Goal: Information Seeking & Learning: Check status

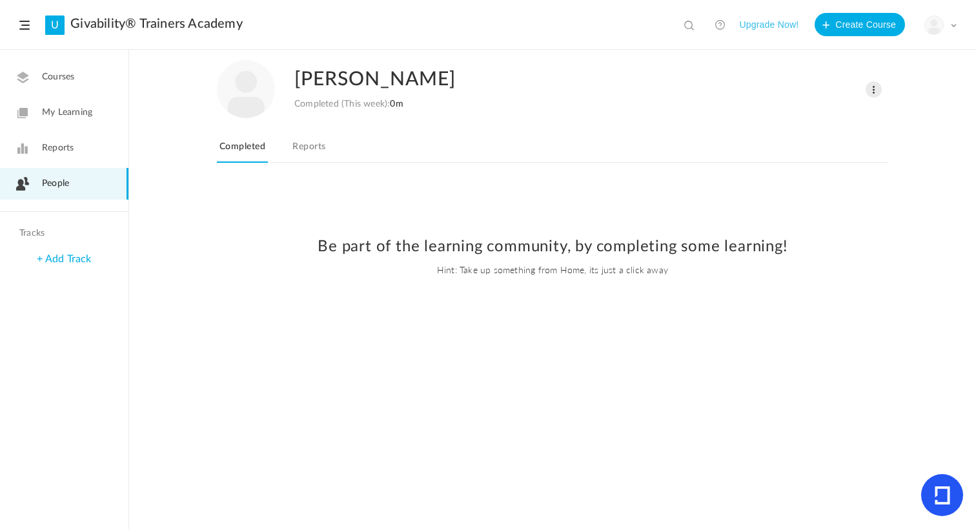
click at [77, 174] on link "People" at bounding box center [64, 184] width 128 height 32
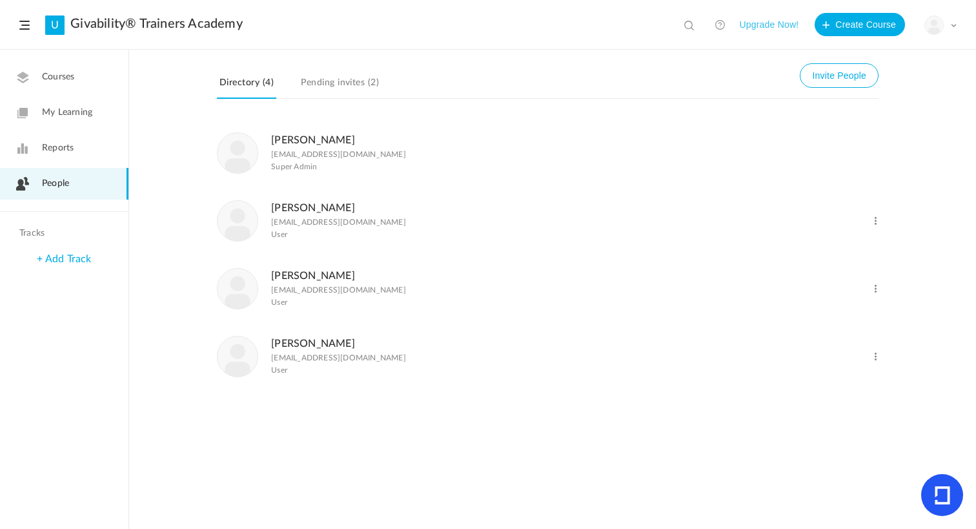
click at [316, 349] on link "Pim Janszen" at bounding box center [313, 343] width 84 height 10
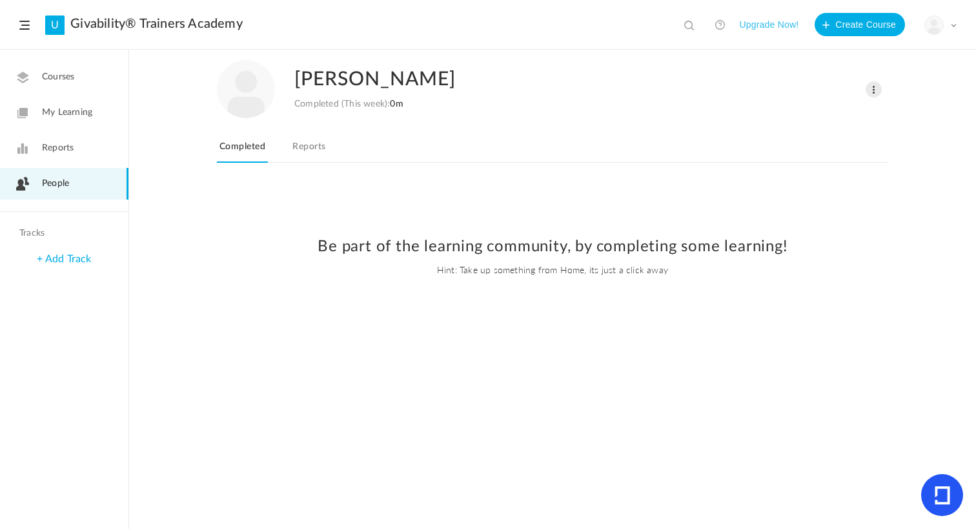
click at [323, 154] on link "Reports" at bounding box center [309, 150] width 38 height 25
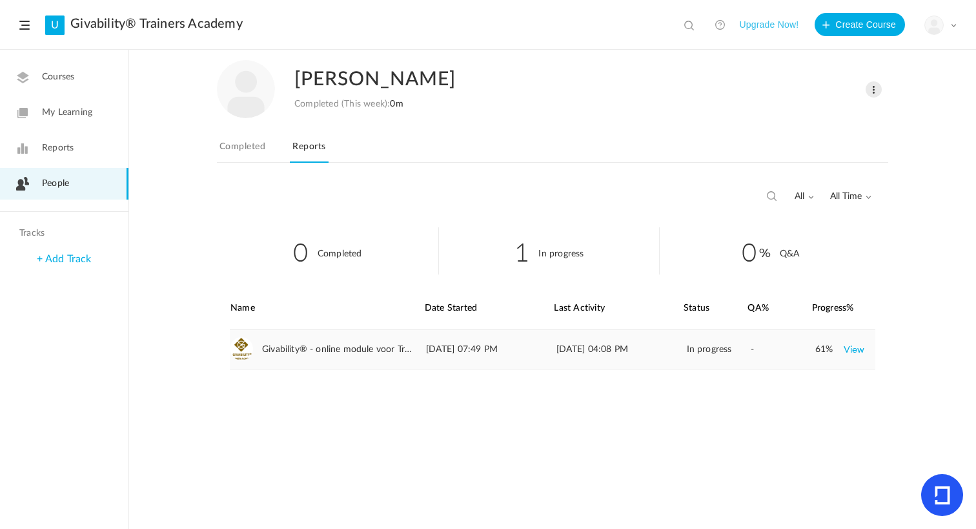
click at [850, 351] on link "View" at bounding box center [854, 349] width 21 height 23
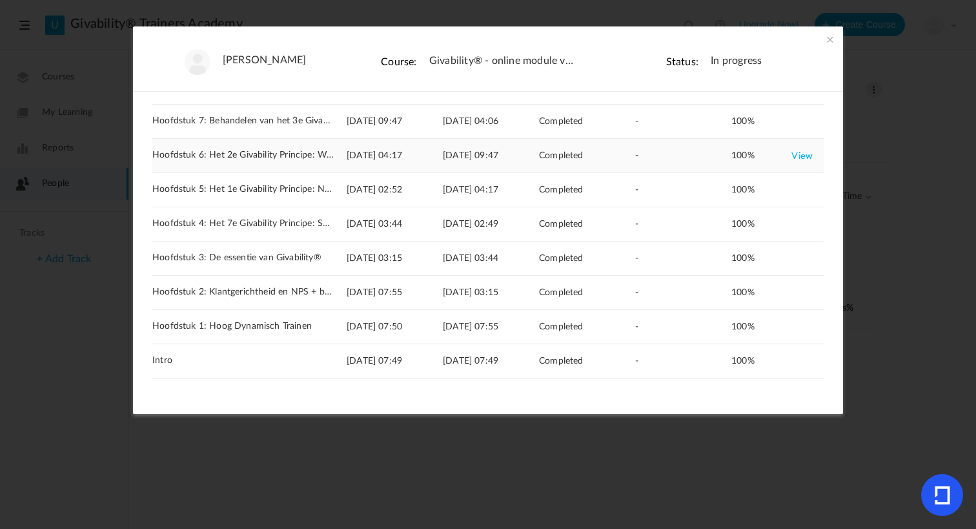
scroll to position [137, 0]
click at [797, 331] on link "View" at bounding box center [801, 326] width 21 height 23
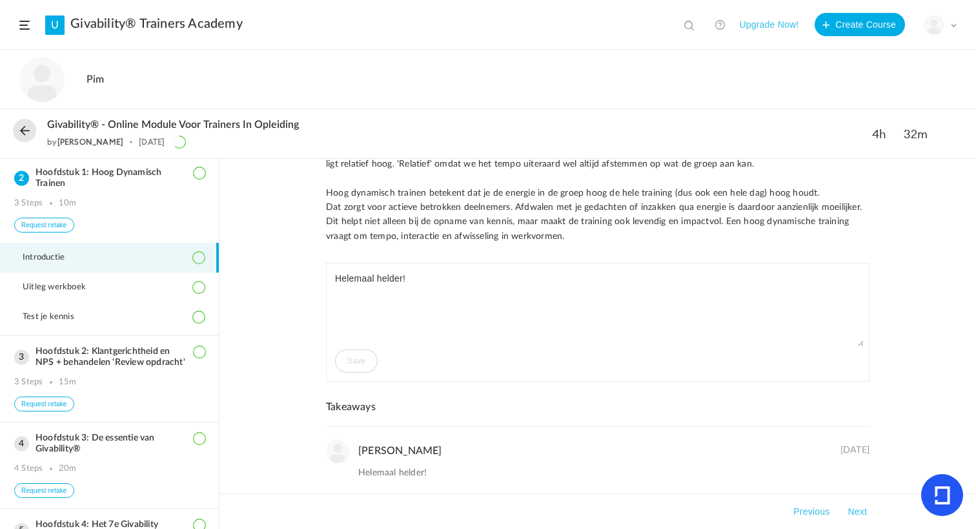
scroll to position [59, 0]
click at [96, 292] on span "Uitleg werkboek" at bounding box center [62, 287] width 79 height 10
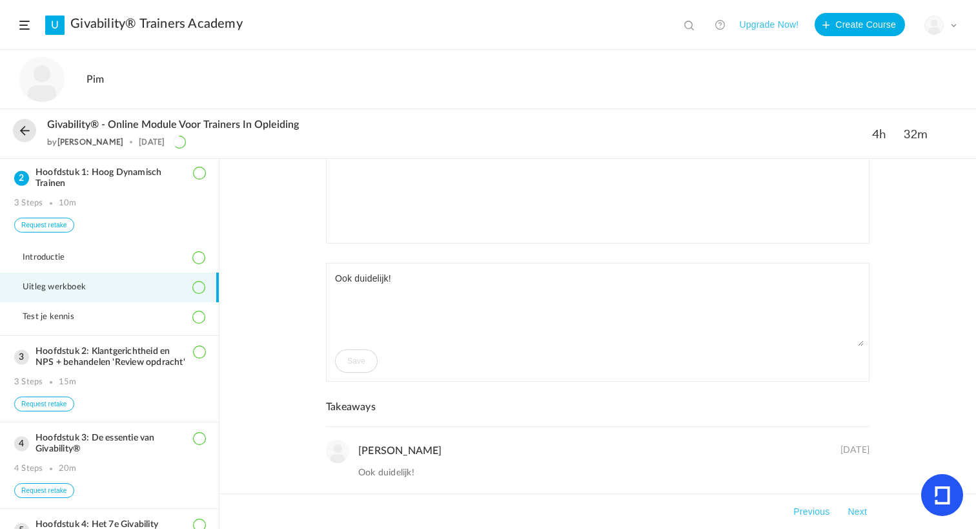
scroll to position [415, 0]
click at [94, 331] on li "Test je kennis" at bounding box center [109, 317] width 219 height 30
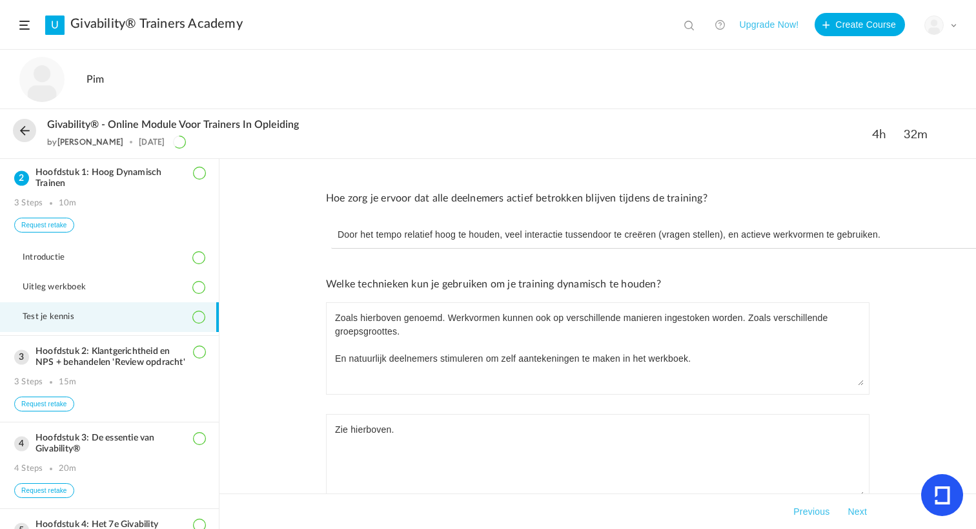
scroll to position [0, 0]
click at [133, 368] on h3 "Hoofdstuk 2: Klantgerichtheid en NPS + behandelen 'Review opdracht'" at bounding box center [109, 357] width 190 height 22
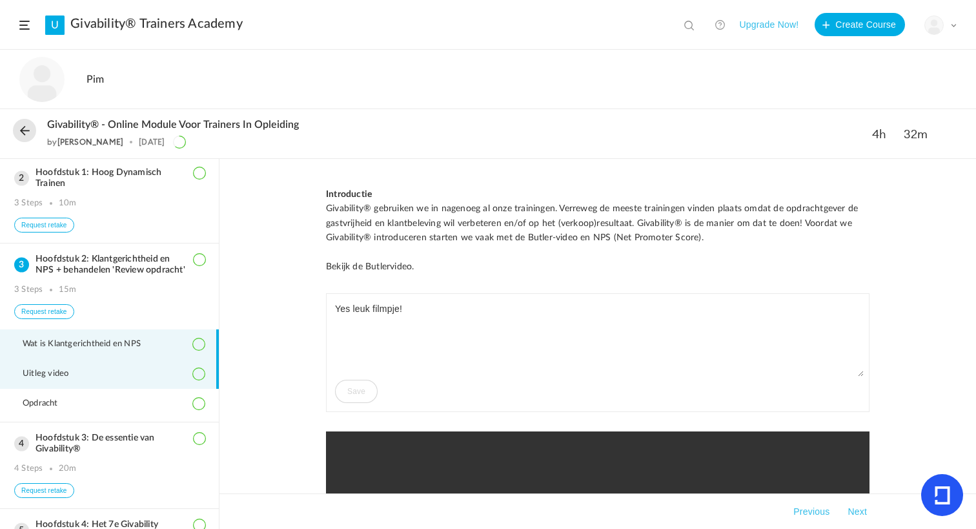
click at [105, 387] on li "Uitleg video" at bounding box center [109, 374] width 219 height 30
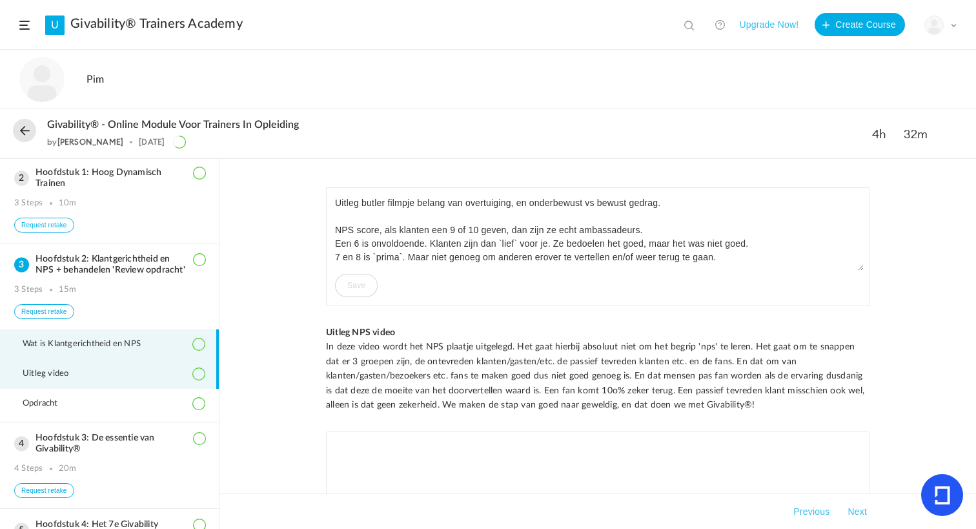
click at [112, 349] on span "Wat is Klantgerichtheid en NPS" at bounding box center [90, 344] width 134 height 10
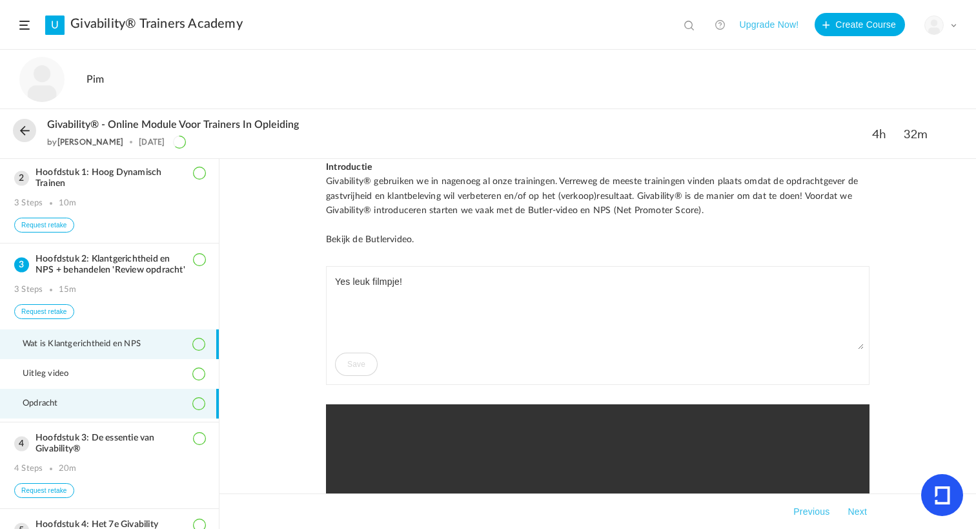
scroll to position [28, 0]
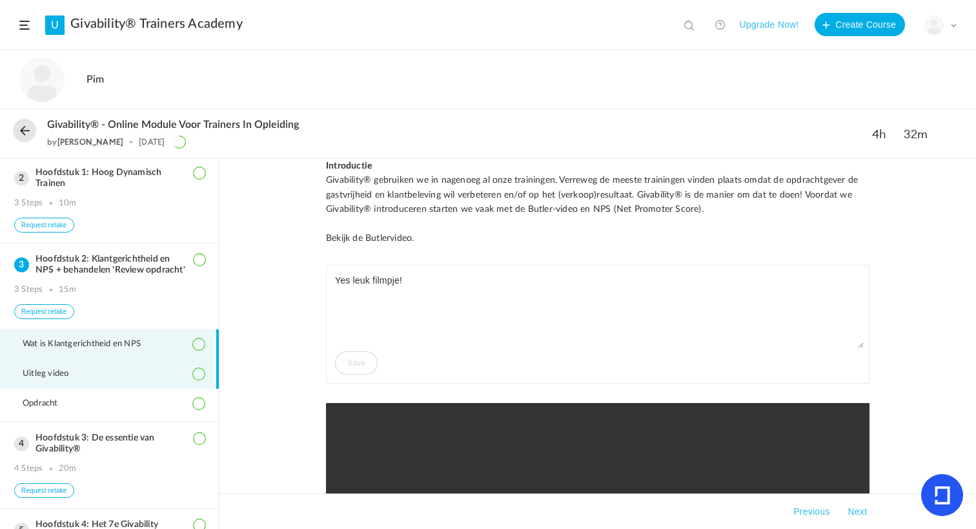
click at [57, 389] on li "Uitleg video" at bounding box center [109, 374] width 219 height 30
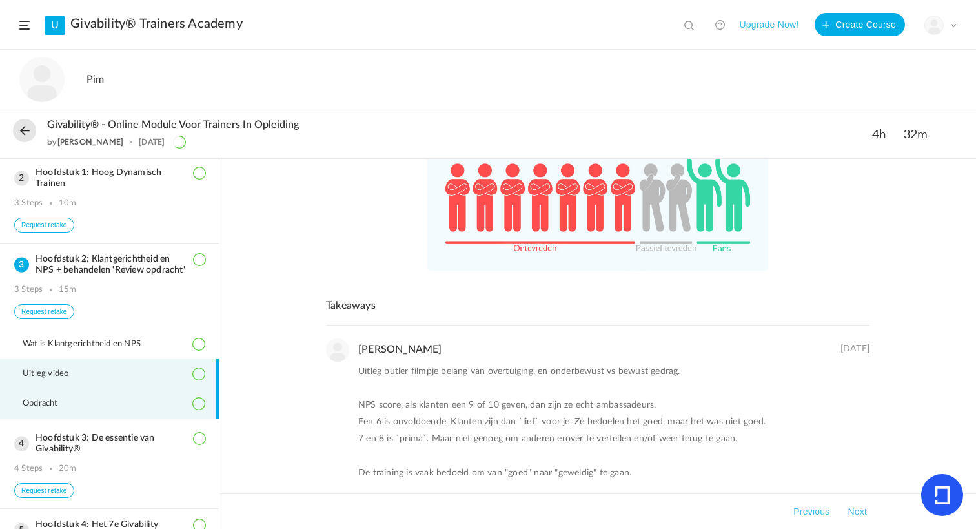
scroll to position [700, 0]
click at [136, 418] on li "Opdracht" at bounding box center [109, 404] width 219 height 30
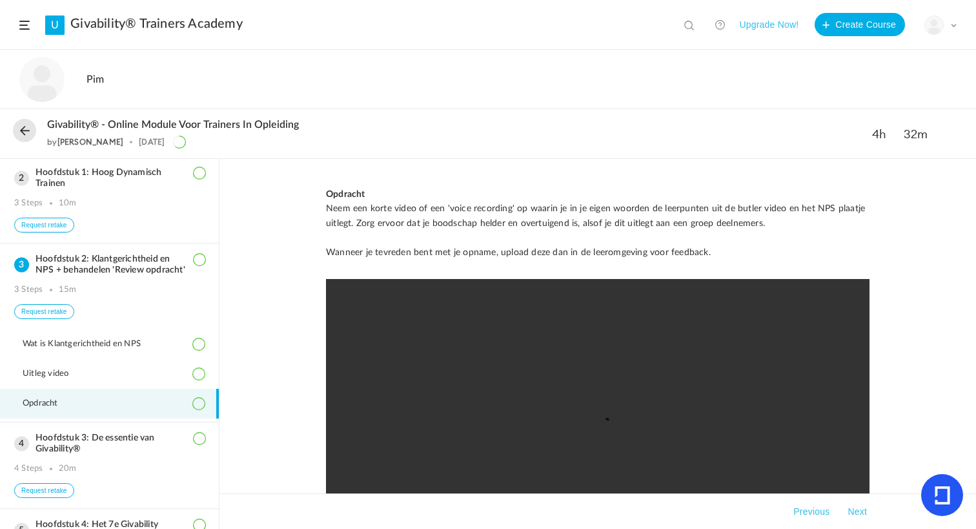
scroll to position [0, 0]
click at [589, 436] on video at bounding box center [598, 447] width 544 height 336
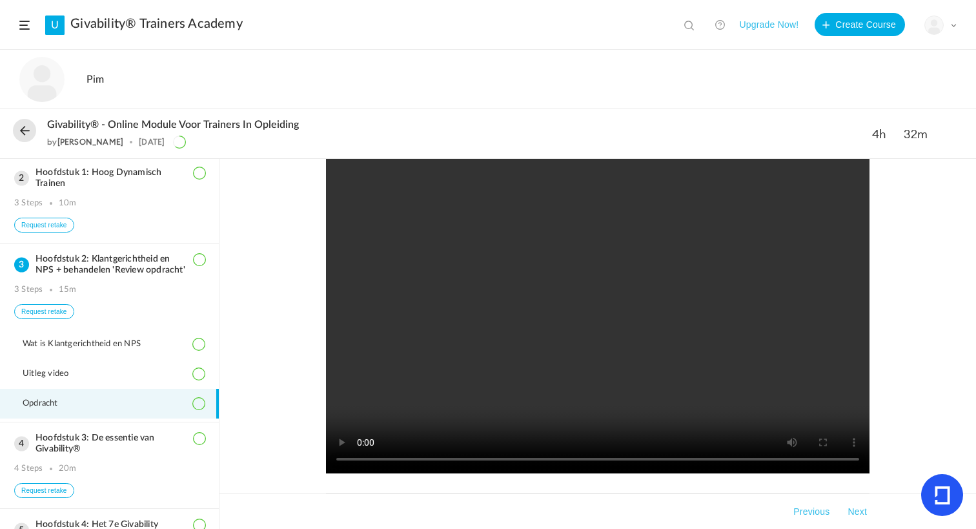
scroll to position [130, 0]
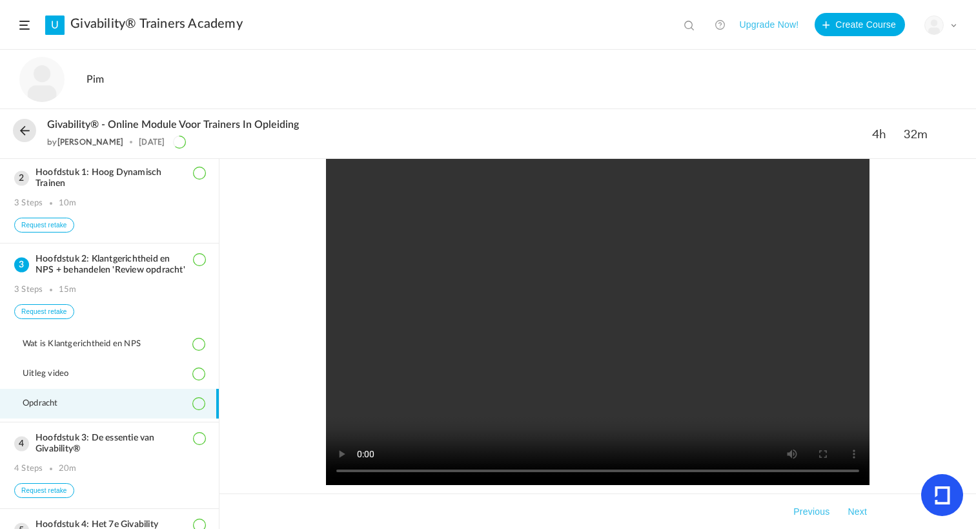
click at [362, 473] on video at bounding box center [598, 317] width 544 height 336
click at [114, 189] on h3 "Hoofdstuk 1: Hoog Dynamisch Trainen" at bounding box center [109, 178] width 190 height 22
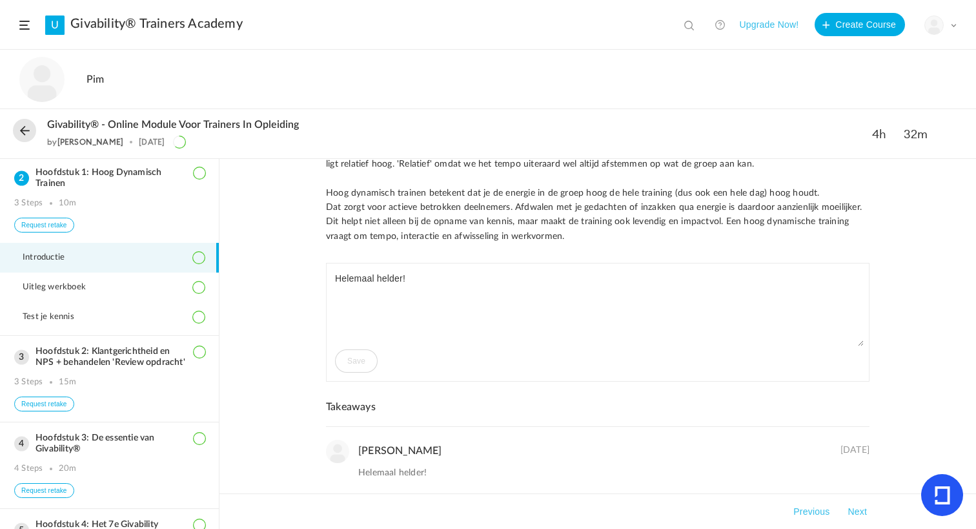
scroll to position [59, 0]
click at [375, 287] on textarea "Helemaal helder!" at bounding box center [598, 307] width 532 height 77
click at [272, 334] on div "Introductie Hoog Dynamisch trainen De unieke Letsgoactive trainingswijze hebben…" at bounding box center [597, 344] width 757 height 370
drag, startPoint x: 382, startPoint y: 458, endPoint x: 376, endPoint y: 452, distance: 8.3
click at [382, 458] on div "Pim Janszen 29 Jul Helemaal helder!" at bounding box center [613, 460] width 511 height 41
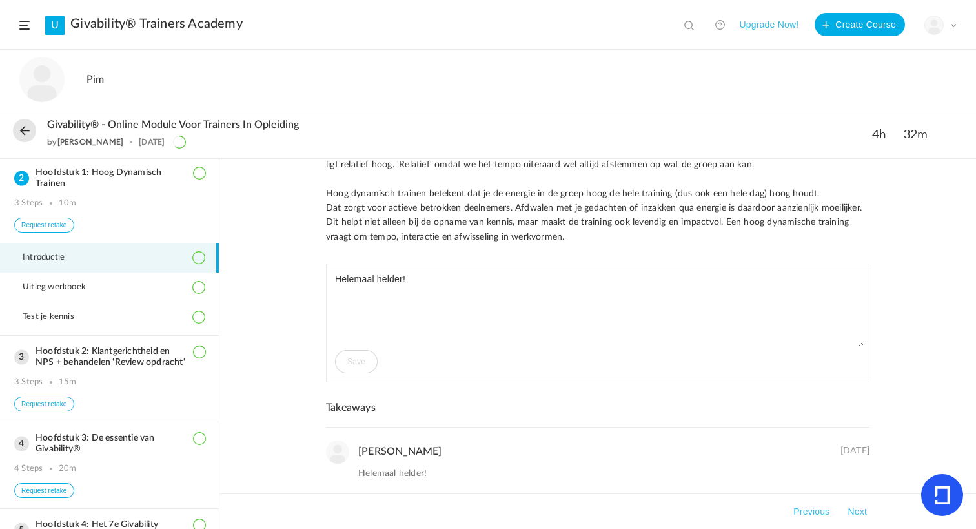
click at [383, 451] on link "Pim Janszen" at bounding box center [400, 451] width 84 height 10
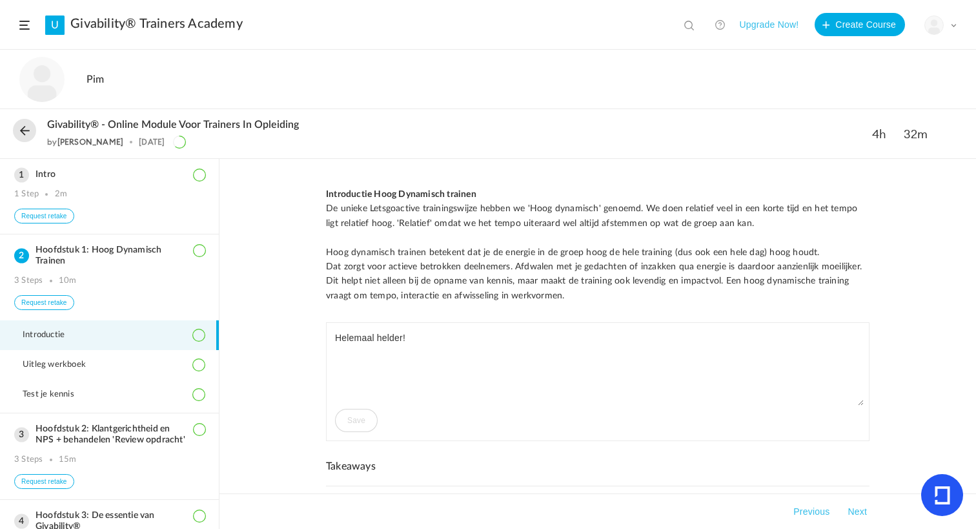
click at [103, 27] on link "Givability® Trainers Academy" at bounding box center [156, 23] width 172 height 15
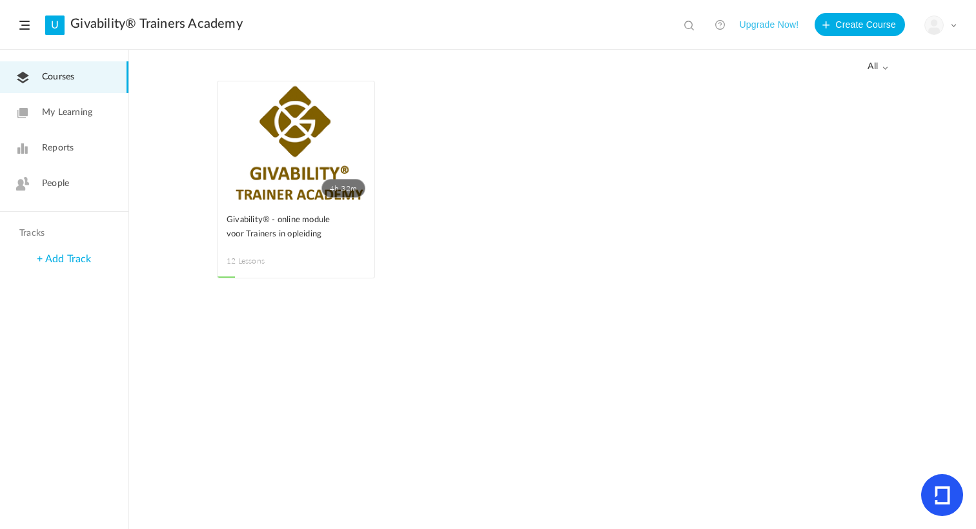
click at [84, 183] on link "People" at bounding box center [64, 184] width 128 height 32
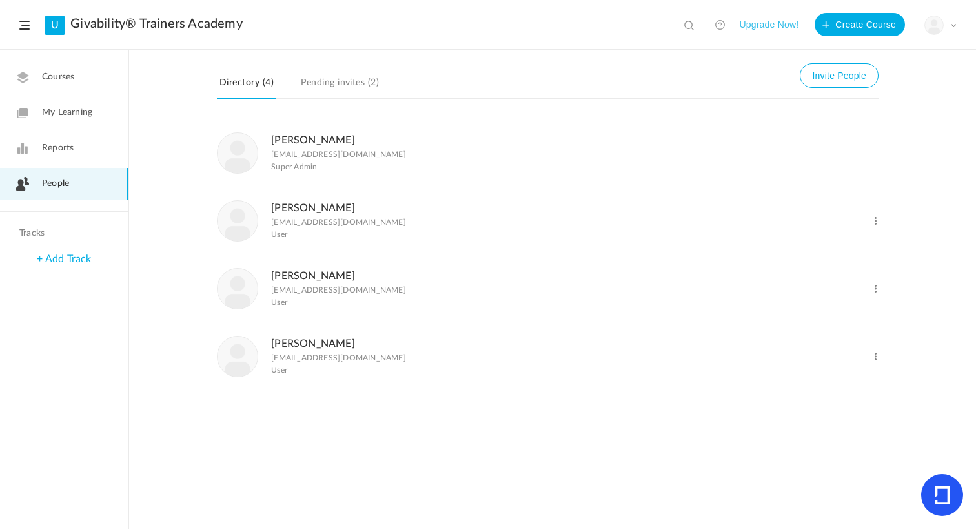
click at [358, 287] on figcaption "Noortje de Vries n.devries0105@gmail.com User" at bounding box center [338, 288] width 135 height 42
click at [313, 277] on link "Noortje de Vries" at bounding box center [313, 275] width 84 height 10
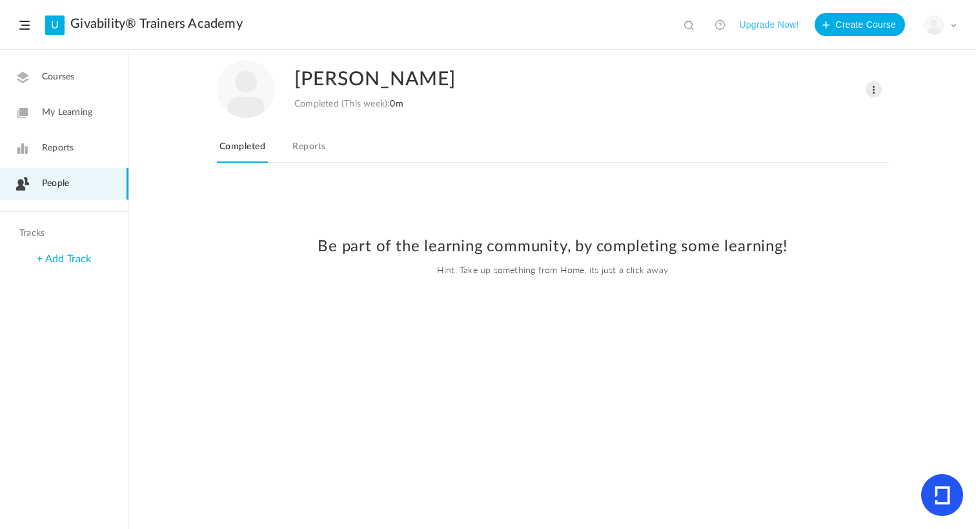
click at [291, 137] on nav "To Learn In Progress Completed Reports" at bounding box center [552, 149] width 671 height 25
click at [299, 145] on link "Reports" at bounding box center [309, 150] width 38 height 25
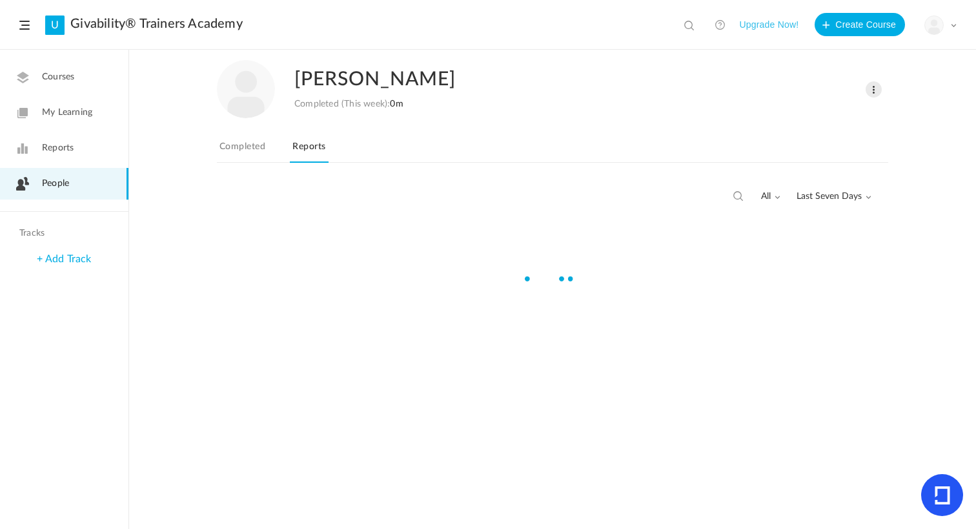
scroll to position [50, 0]
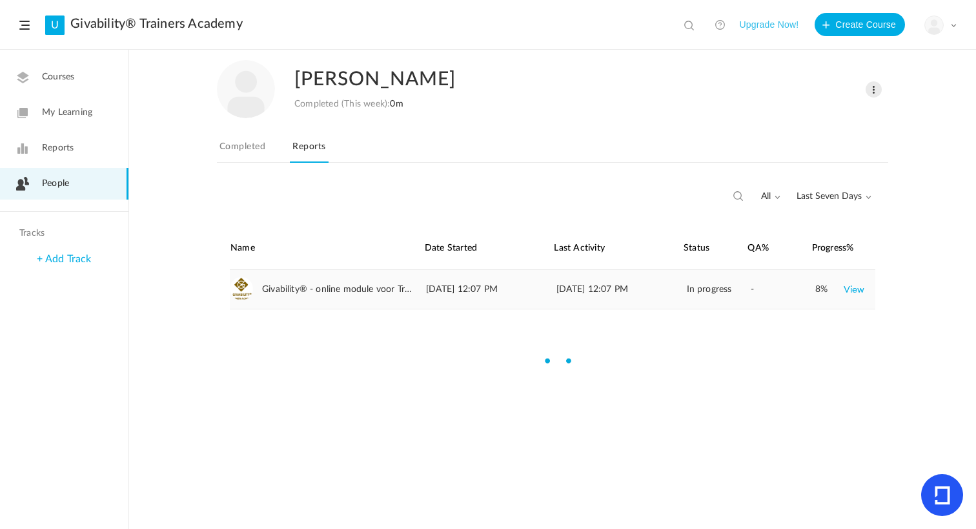
click at [560, 270] on div "28 Jul 2025 12:07 PM" at bounding box center [620, 289] width 128 height 39
click at [857, 278] on link "View" at bounding box center [854, 289] width 21 height 23
click at [847, 278] on link "View" at bounding box center [854, 289] width 21 height 23
click at [587, 309] on footer at bounding box center [552, 322] width 671 height 26
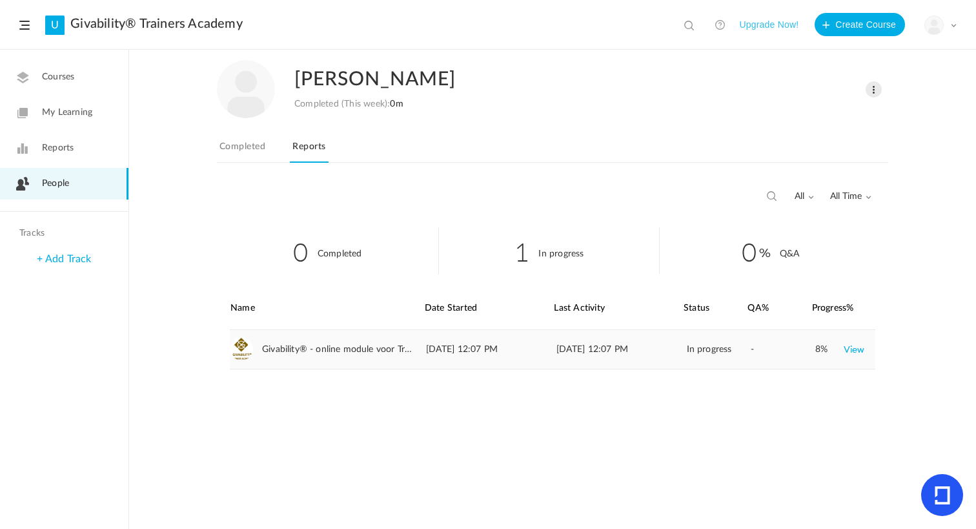
click at [850, 349] on link "View" at bounding box center [854, 349] width 21 height 23
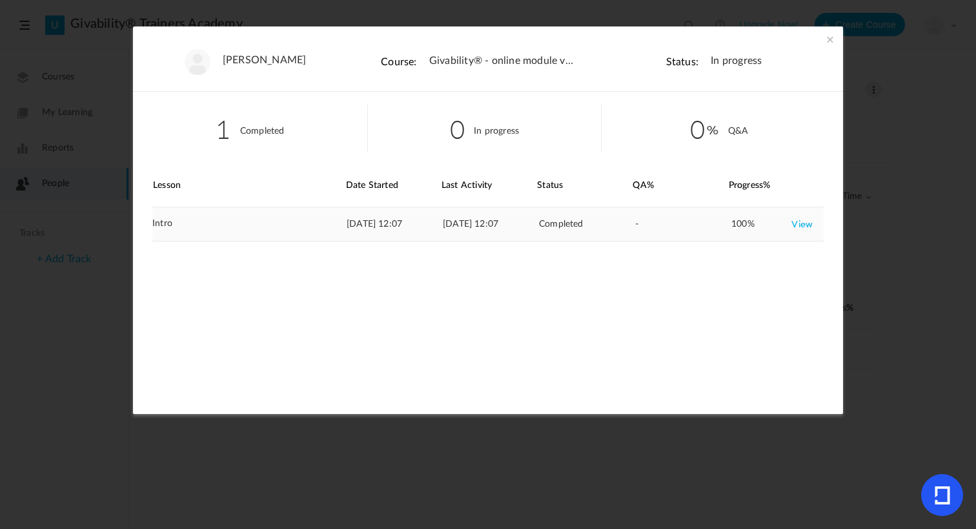
click at [804, 223] on link "View" at bounding box center [801, 223] width 21 height 23
click at [826, 41] on span at bounding box center [830, 39] width 13 height 13
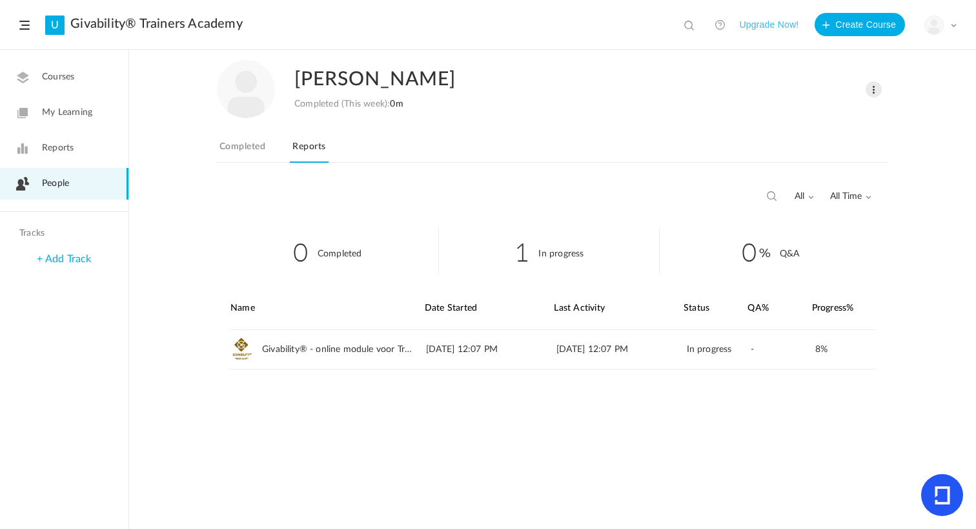
drag, startPoint x: 532, startPoint y: 122, endPoint x: 517, endPoint y: 132, distance: 17.7
click at [531, 123] on div "Noortje de Vries Completed (This week): 0m Change Role Delete User To Learn In …" at bounding box center [552, 116] width 671 height 132
click at [97, 182] on link "People" at bounding box center [64, 184] width 128 height 32
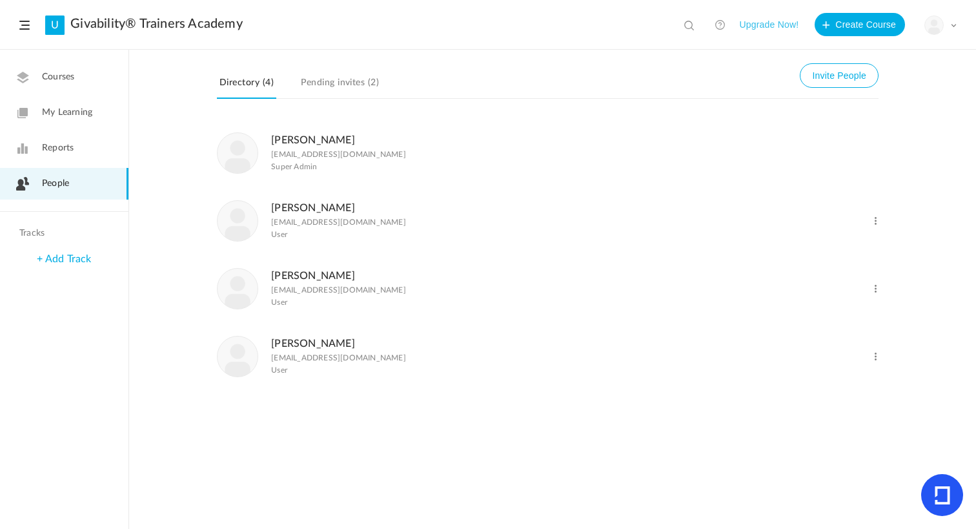
click at [296, 213] on link "Lidwien Hoogeveen" at bounding box center [313, 208] width 84 height 10
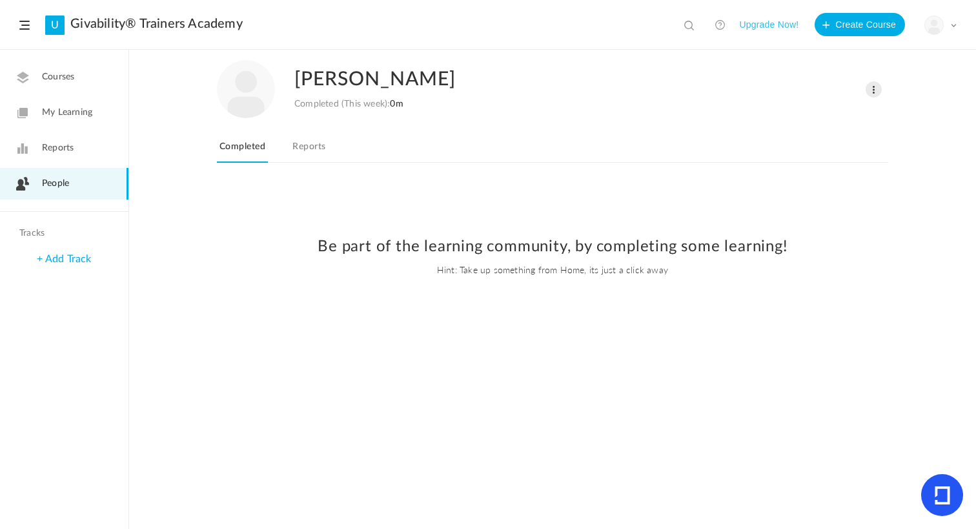
click at [325, 152] on link "Reports" at bounding box center [309, 150] width 38 height 25
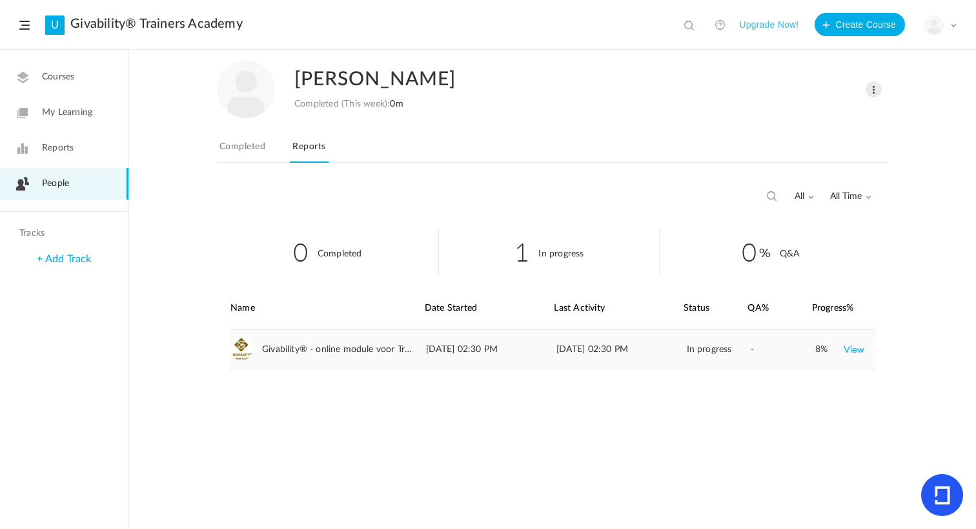
click at [851, 349] on link "View" at bounding box center [854, 349] width 21 height 23
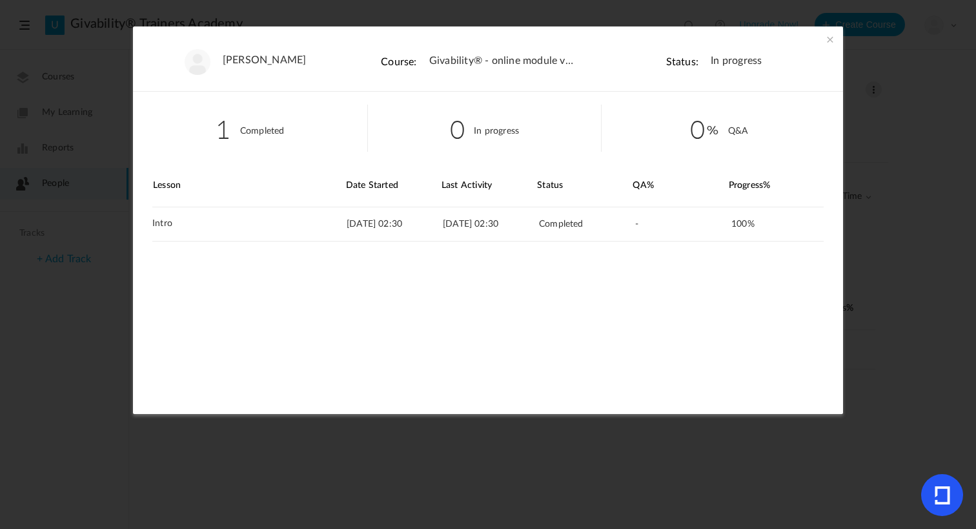
drag, startPoint x: 828, startPoint y: 41, endPoint x: 720, endPoint y: 39, distance: 107.8
click at [828, 41] on span at bounding box center [830, 39] width 13 height 13
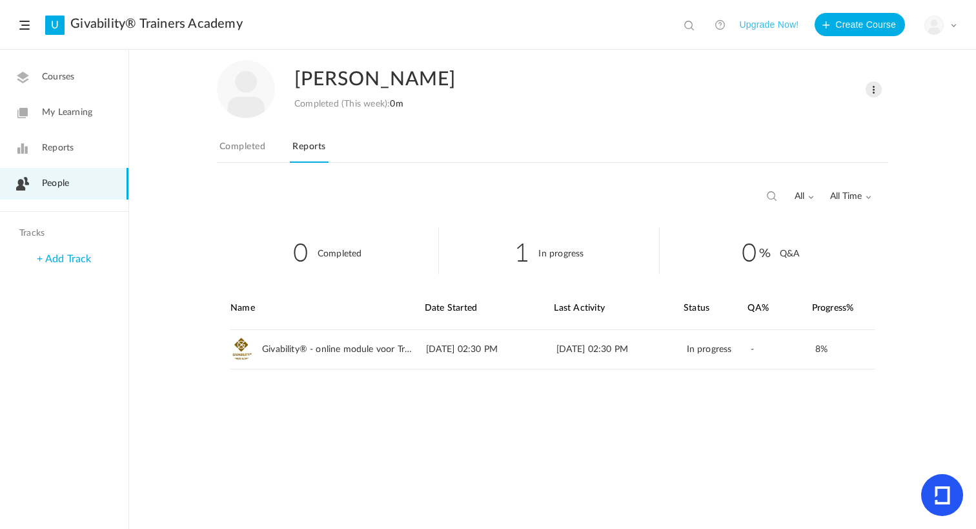
click at [593, 42] on header "U Givability® Trainers Academy View all No results Upgrade Now! Create Course M…" at bounding box center [488, 25] width 976 height 50
